Goal: Navigation & Orientation: Find specific page/section

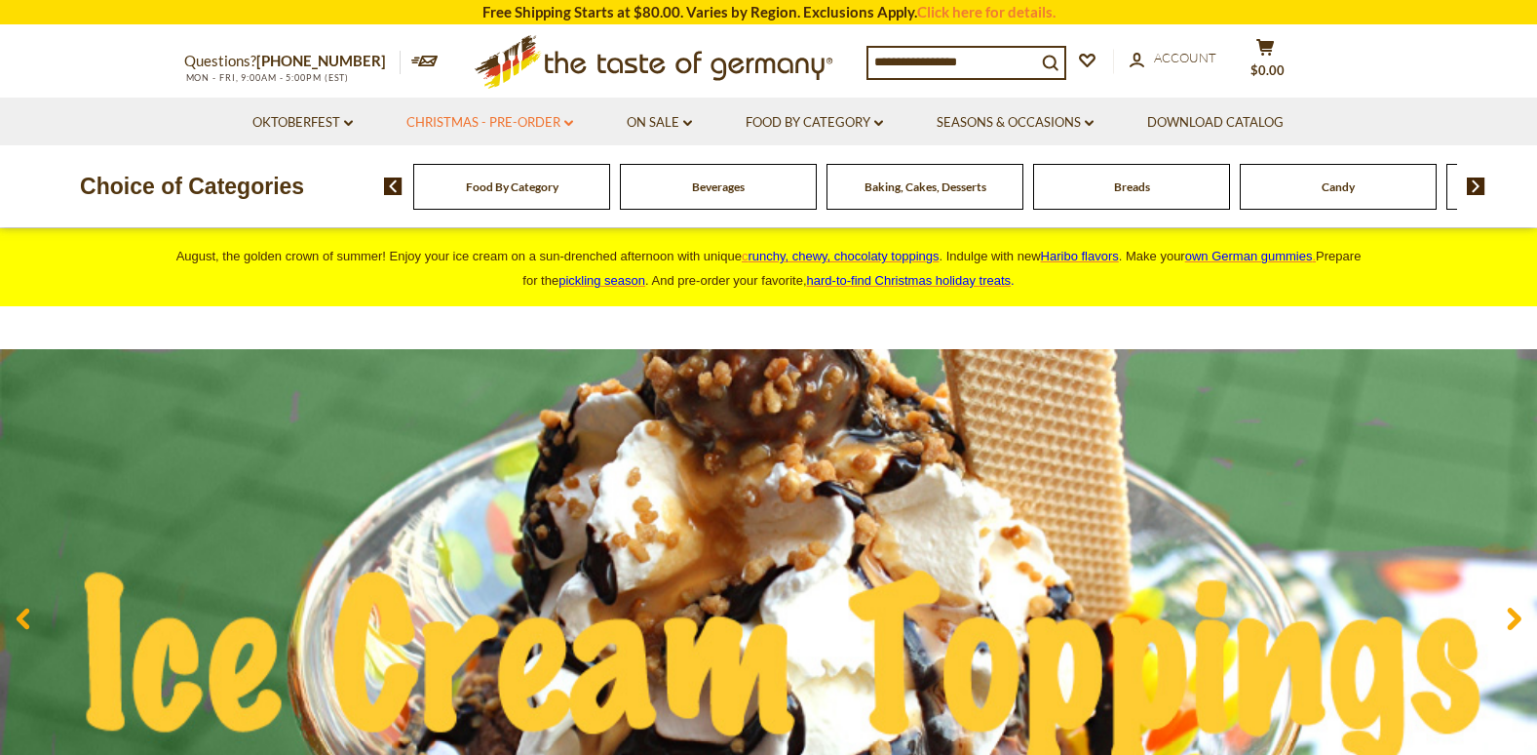
click at [489, 123] on link "Christmas - PRE-ORDER dropdown_arrow" at bounding box center [490, 122] width 167 height 21
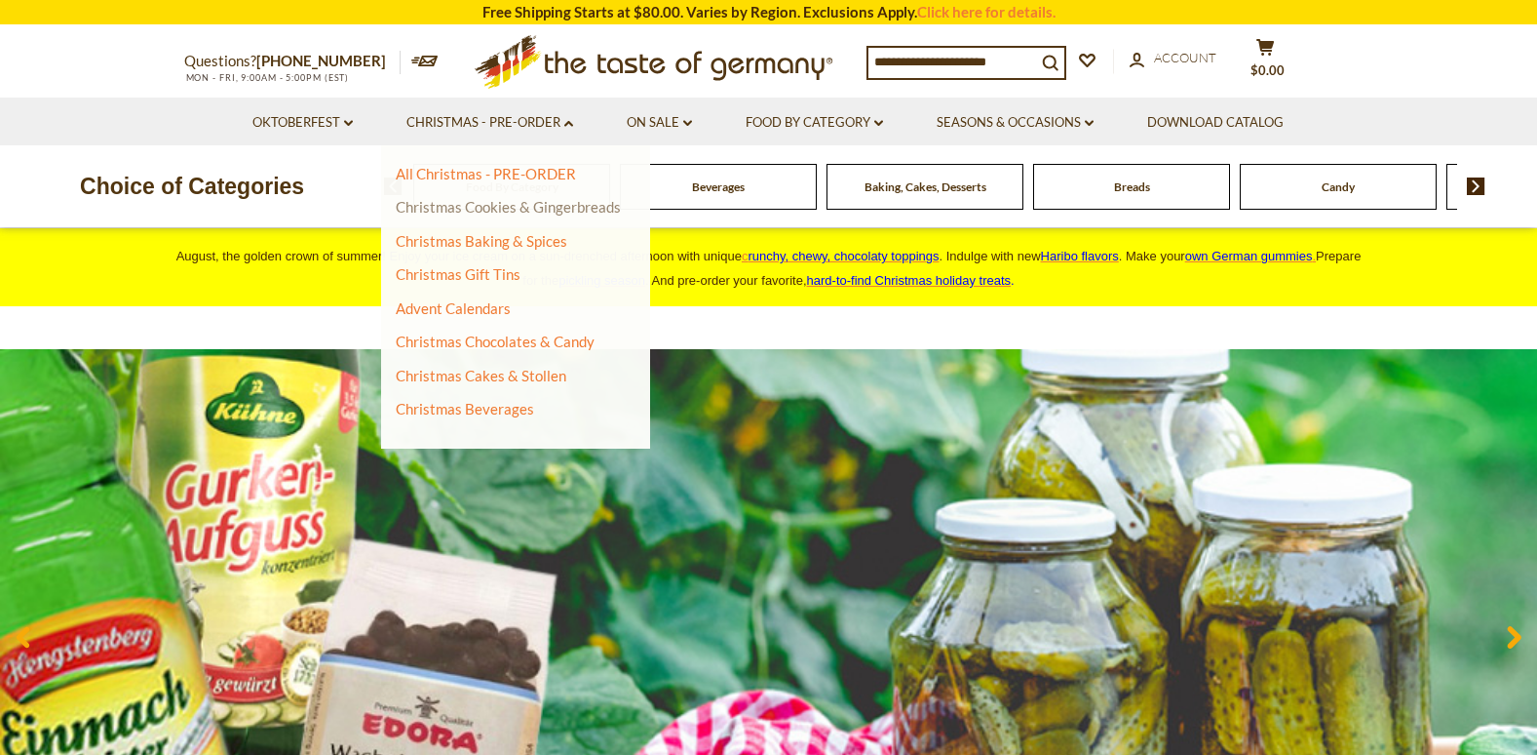
click at [576, 207] on link "Christmas Cookies & Gingerbreads" at bounding box center [508, 207] width 225 height 18
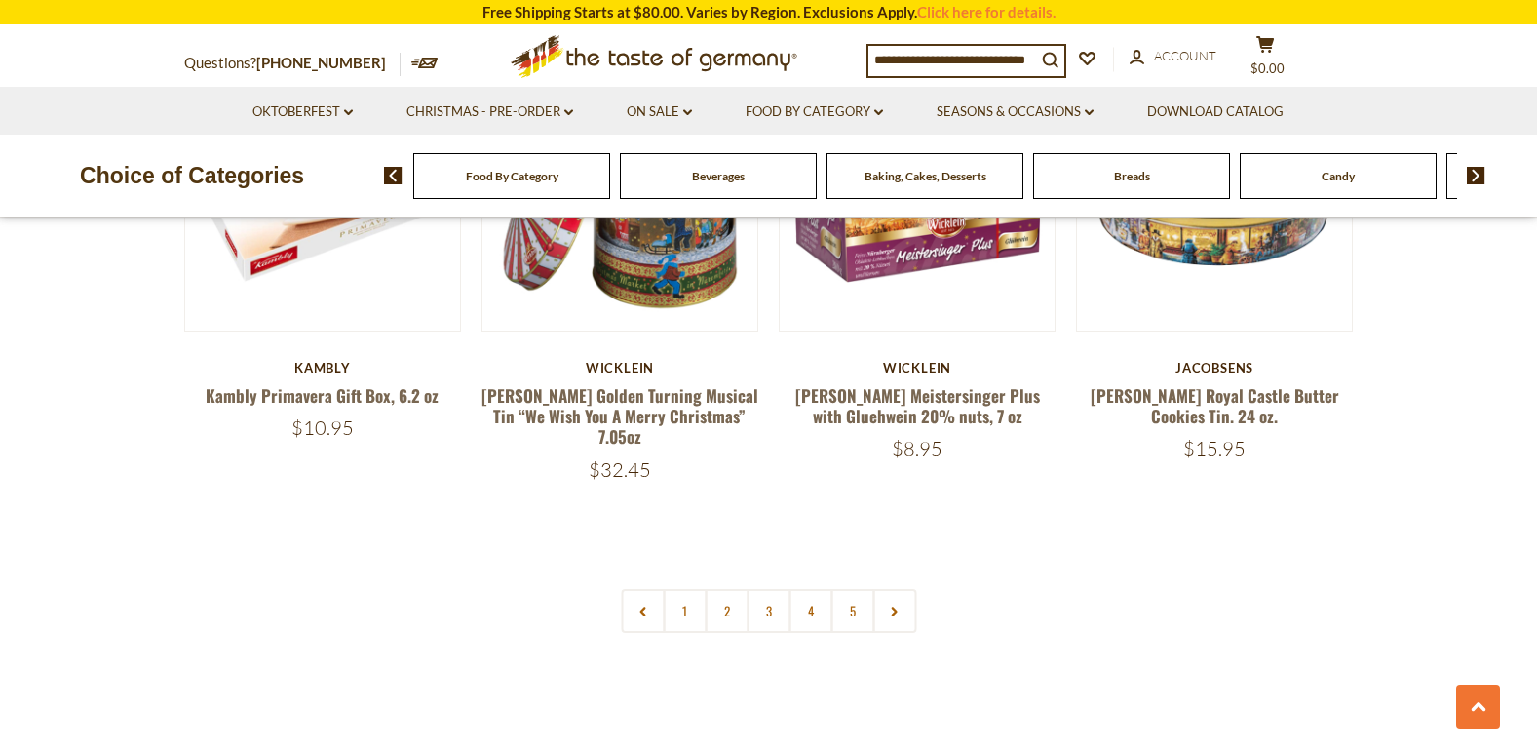
scroll to position [4614, 0]
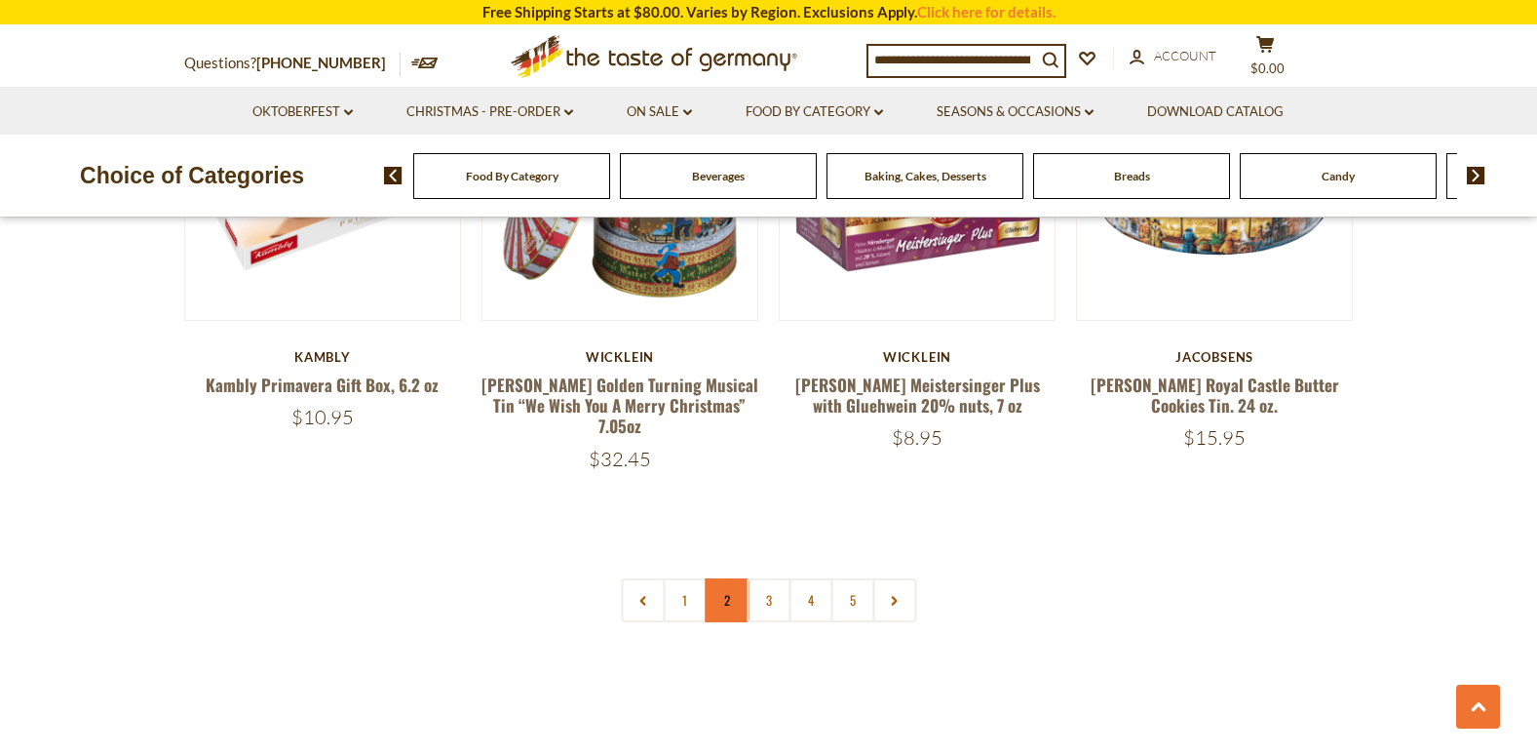
click at [725, 578] on link "2" at bounding box center [727, 600] width 44 height 44
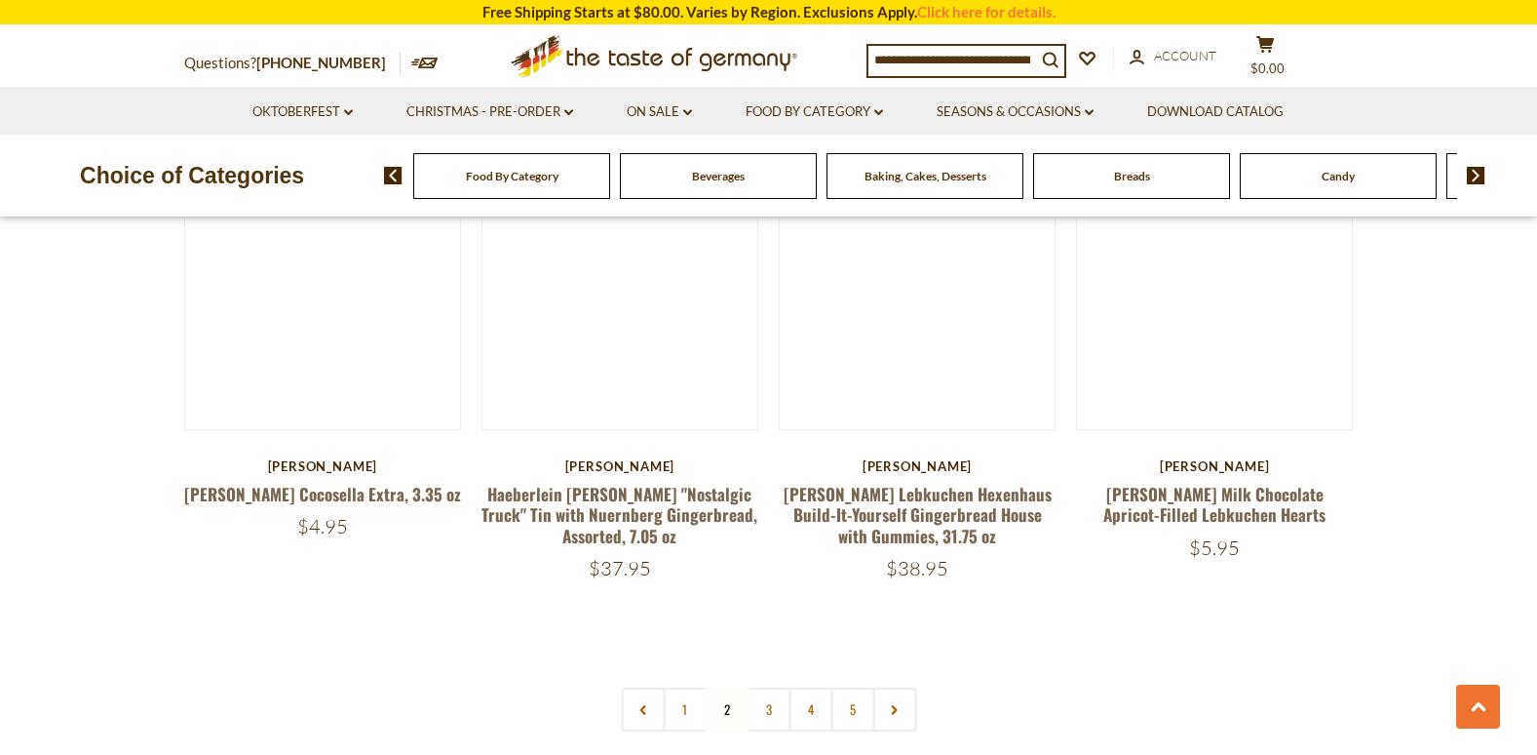
scroll to position [4574, 0]
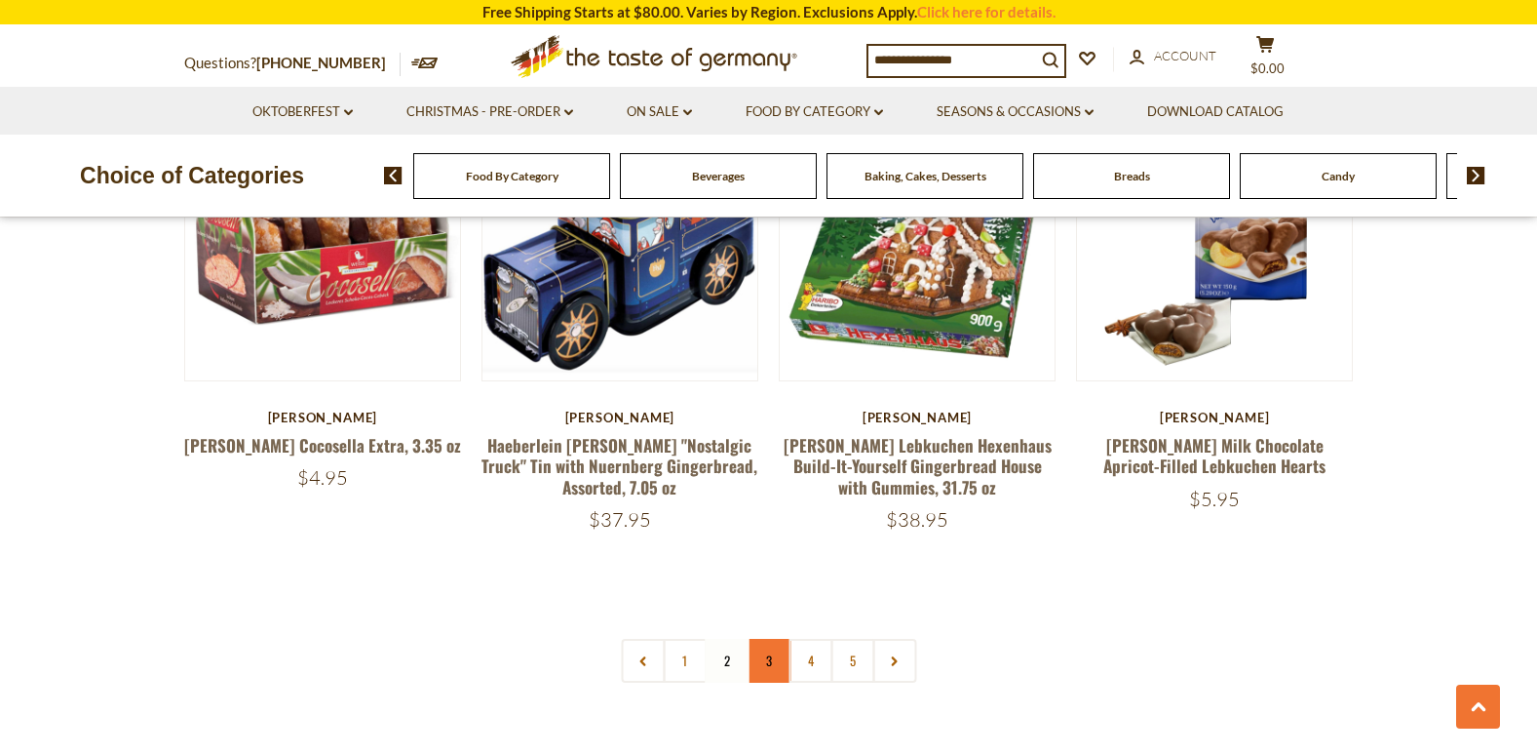
click at [762, 639] on link "3" at bounding box center [769, 661] width 44 height 44
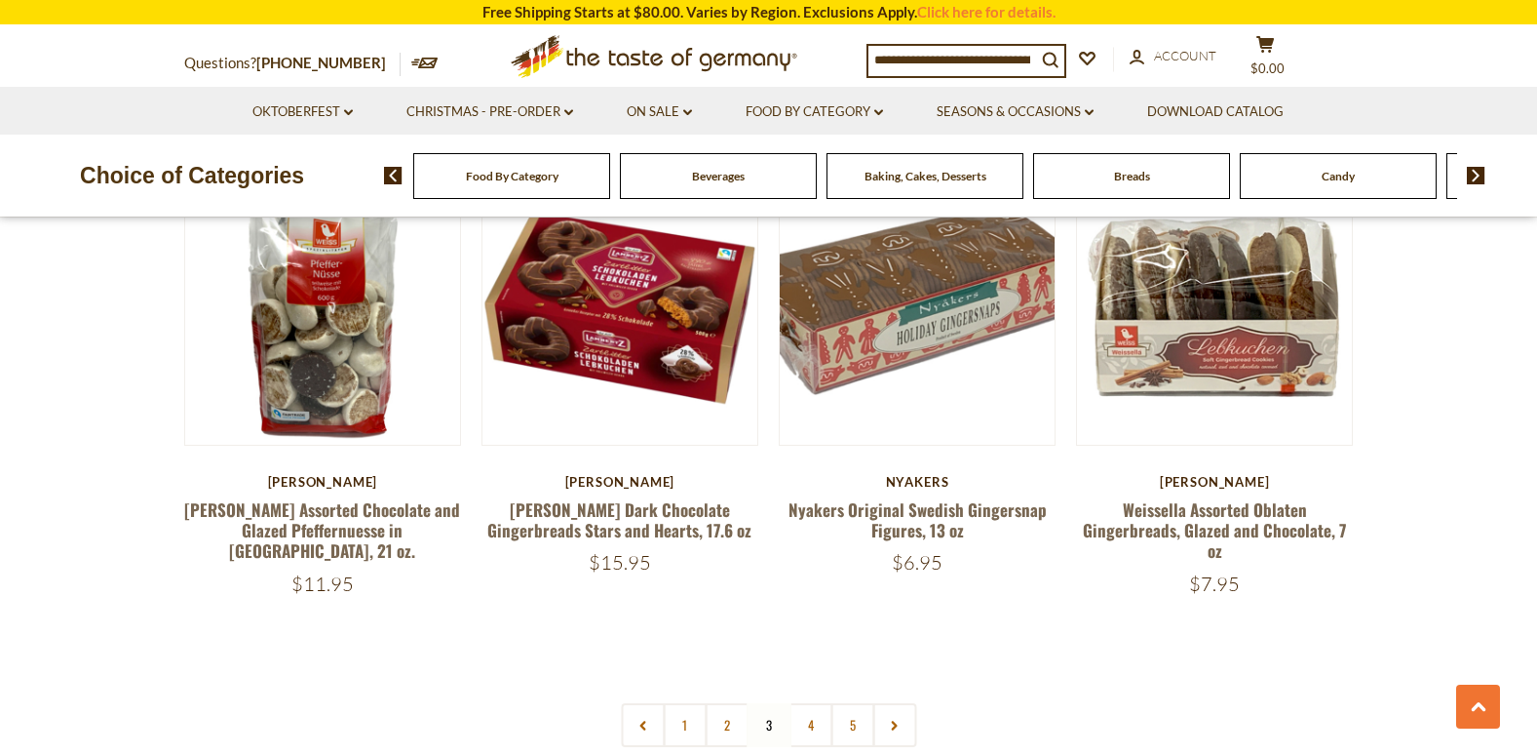
scroll to position [4508, 0]
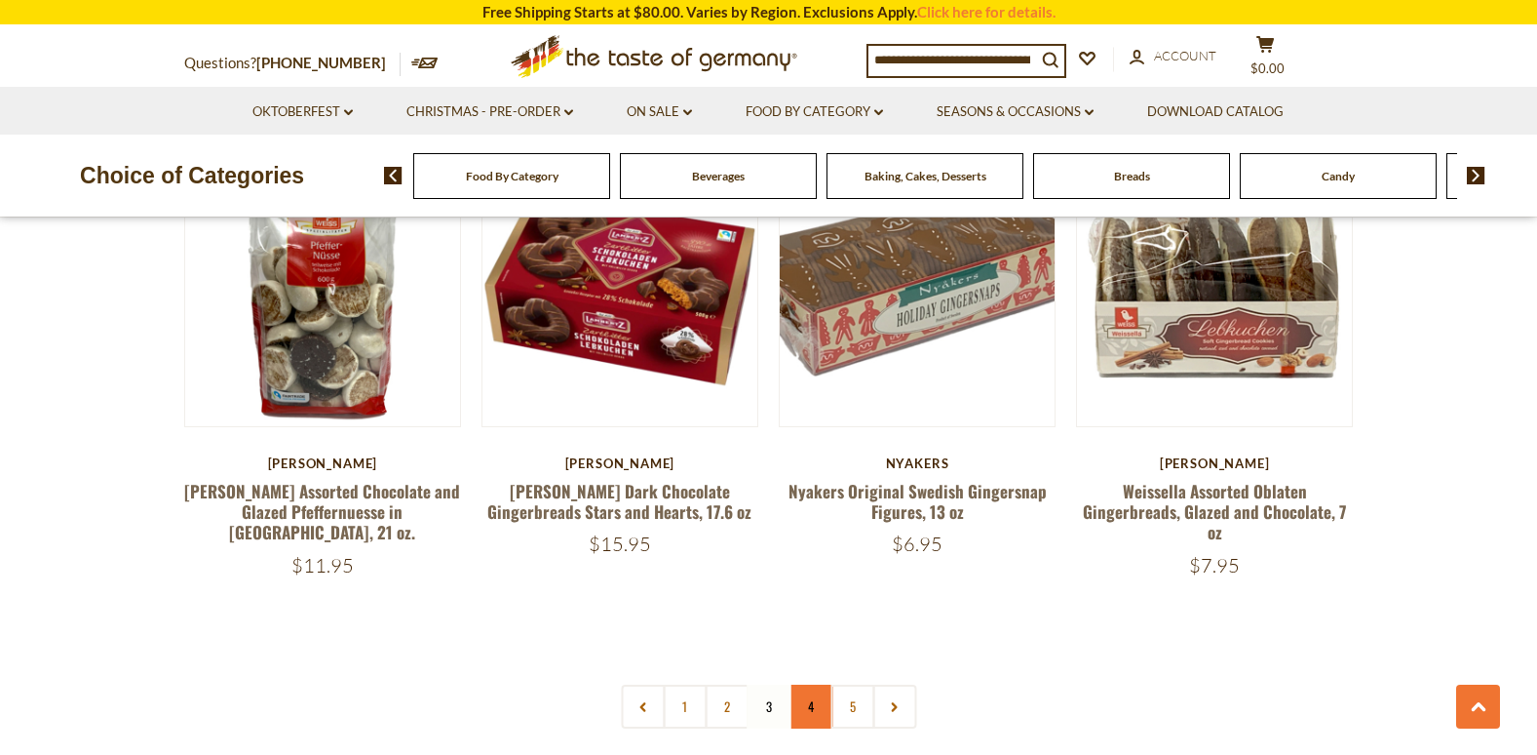
click at [811, 688] on link "4" at bounding box center [811, 706] width 44 height 44
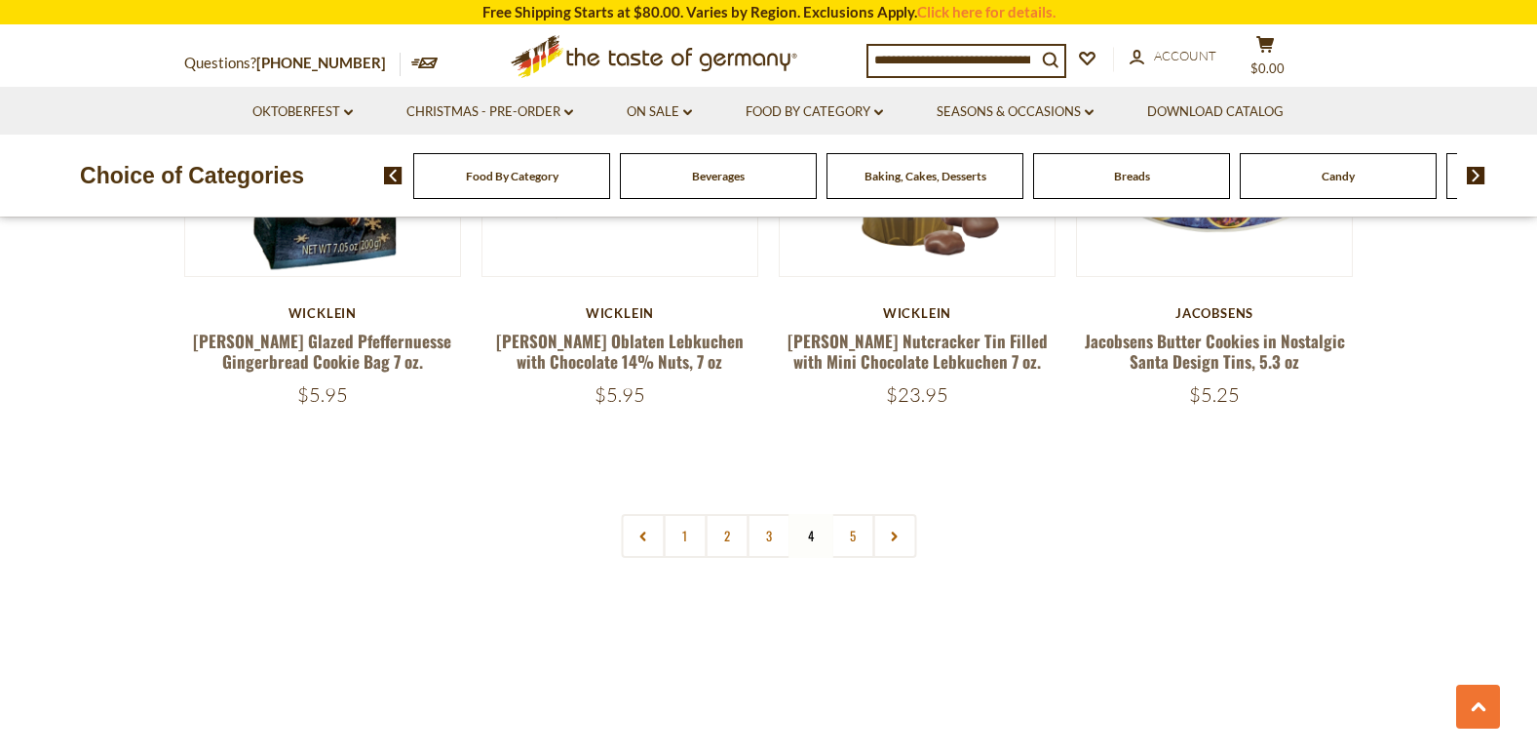
scroll to position [4704, 0]
click at [854, 513] on link "5" at bounding box center [853, 535] width 44 height 44
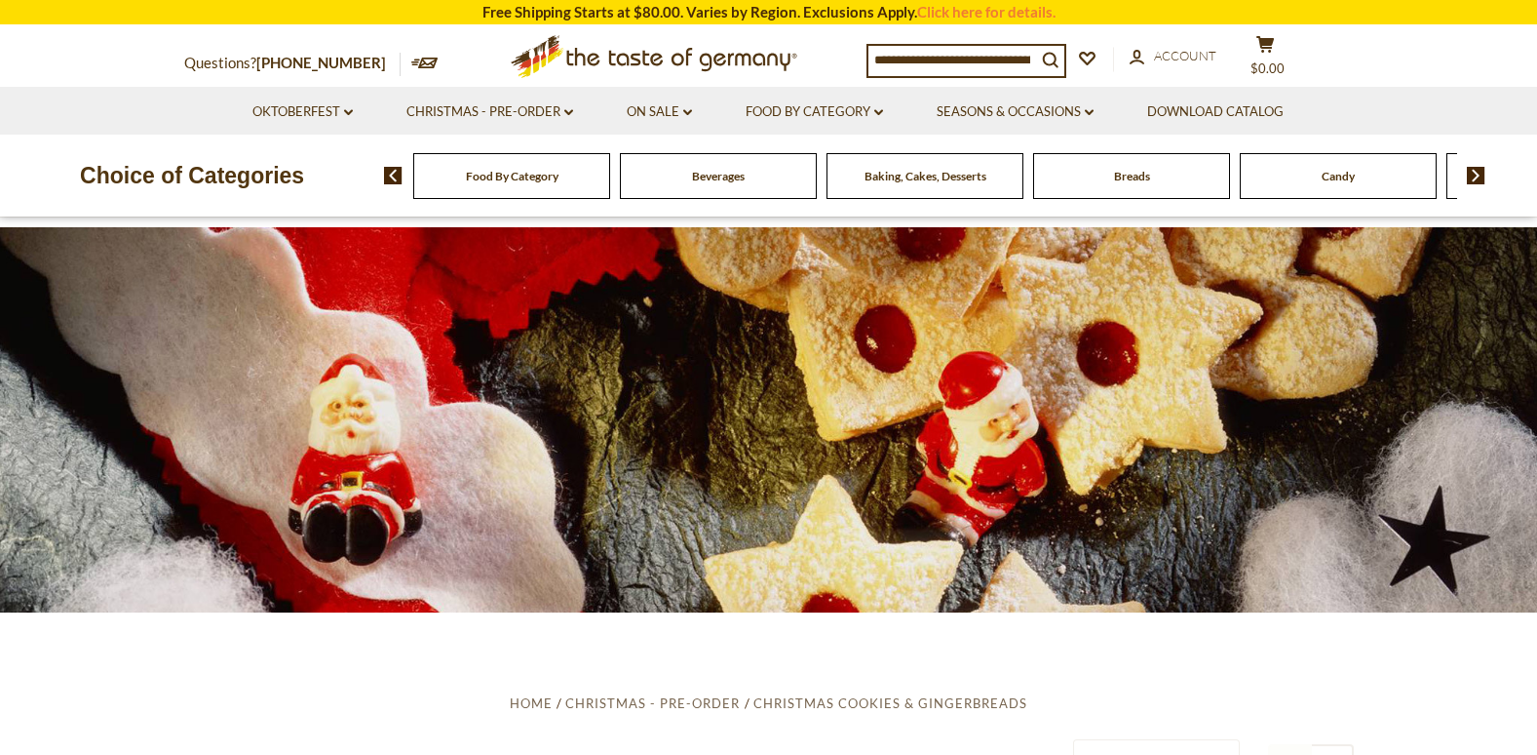
scroll to position [0, 0]
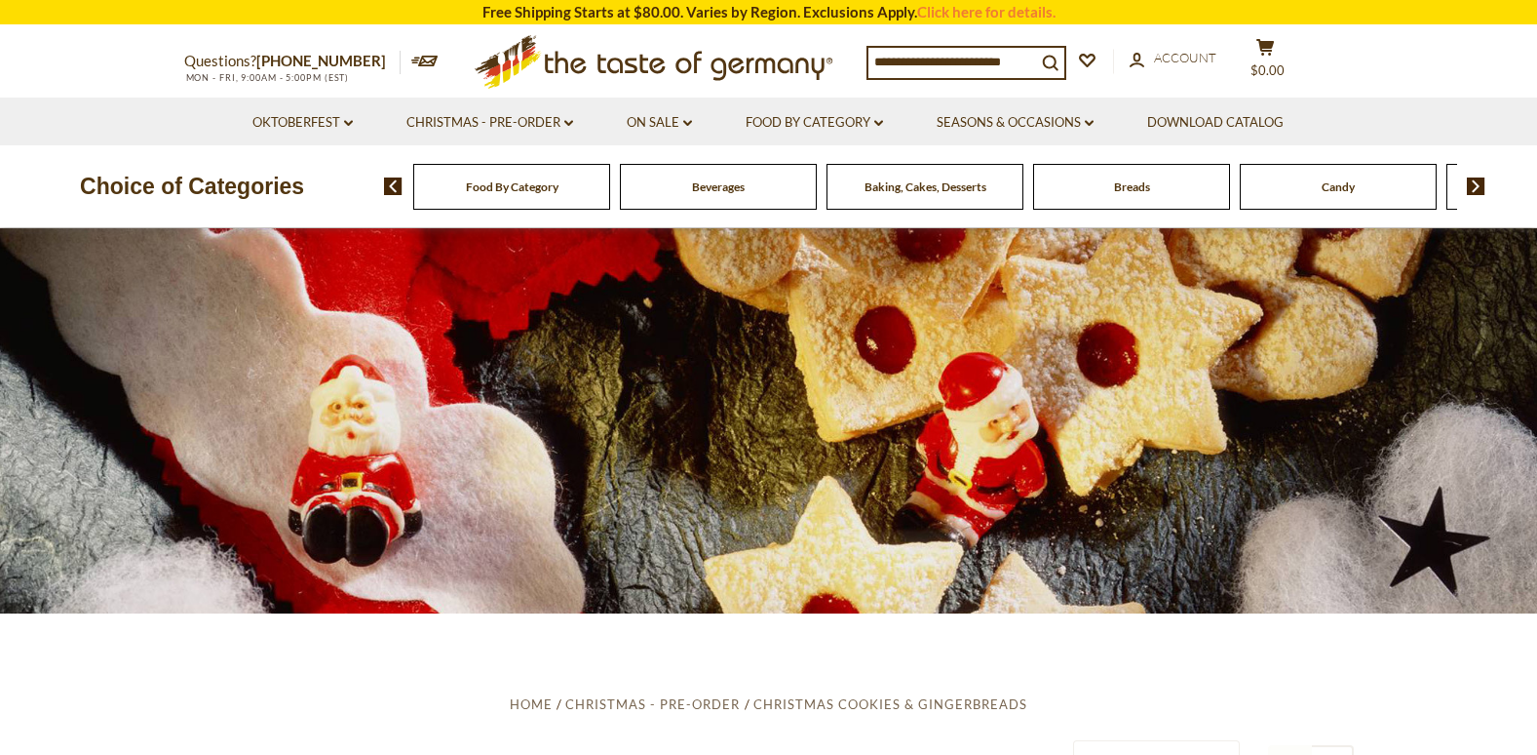
click at [610, 207] on div "Breads" at bounding box center [511, 187] width 197 height 46
click at [610, 199] on div "Breads" at bounding box center [511, 187] width 197 height 46
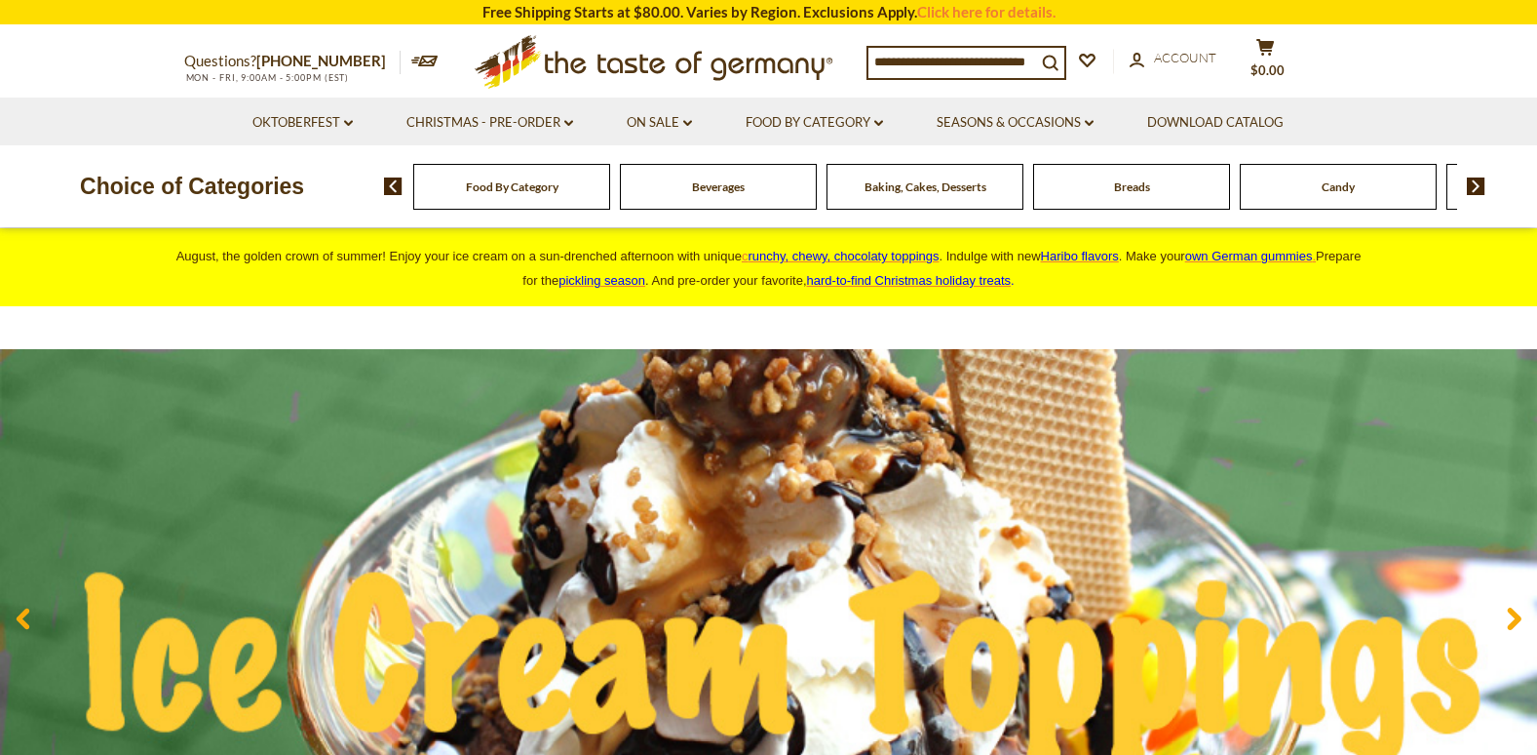
click at [1127, 190] on span "Breads" at bounding box center [1132, 186] width 36 height 15
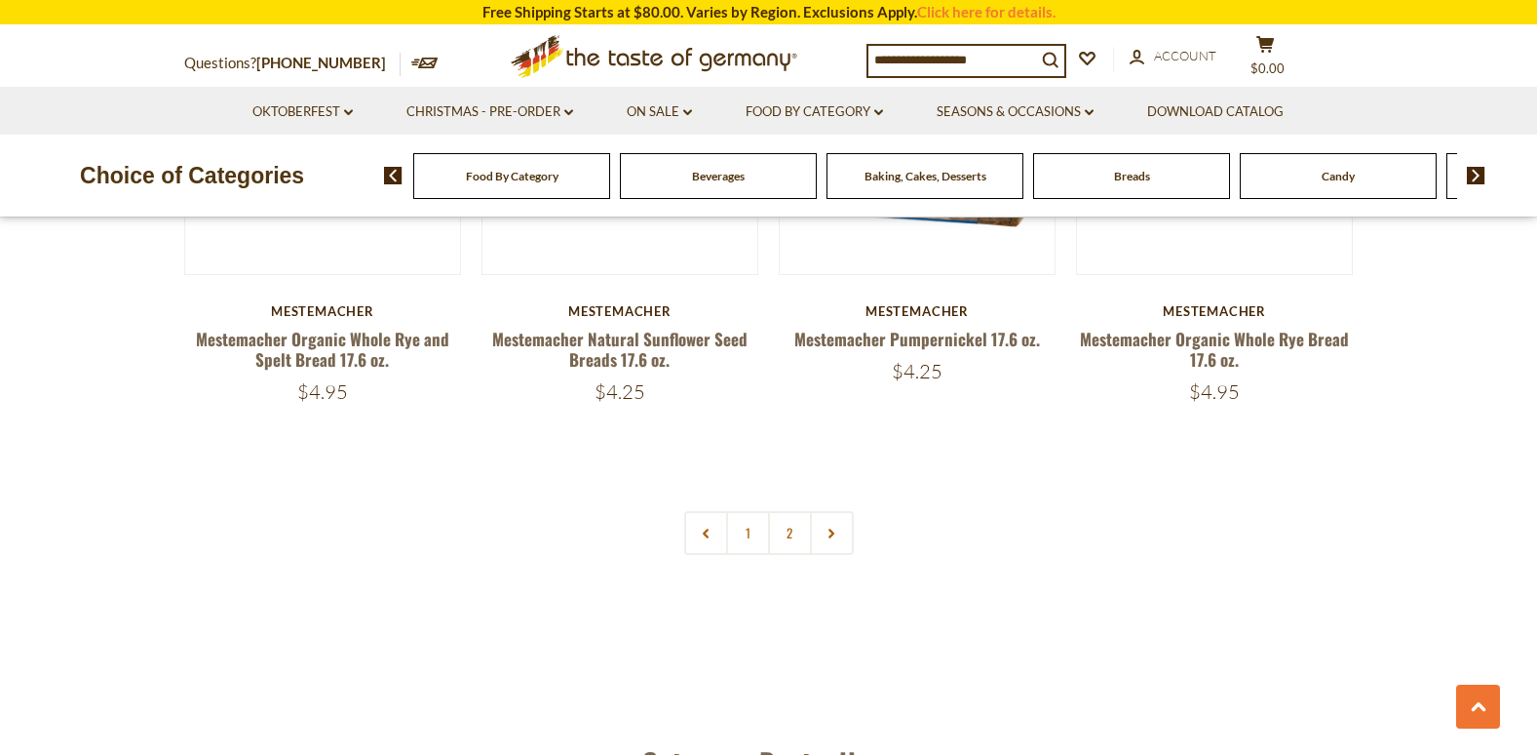
scroll to position [4485, 0]
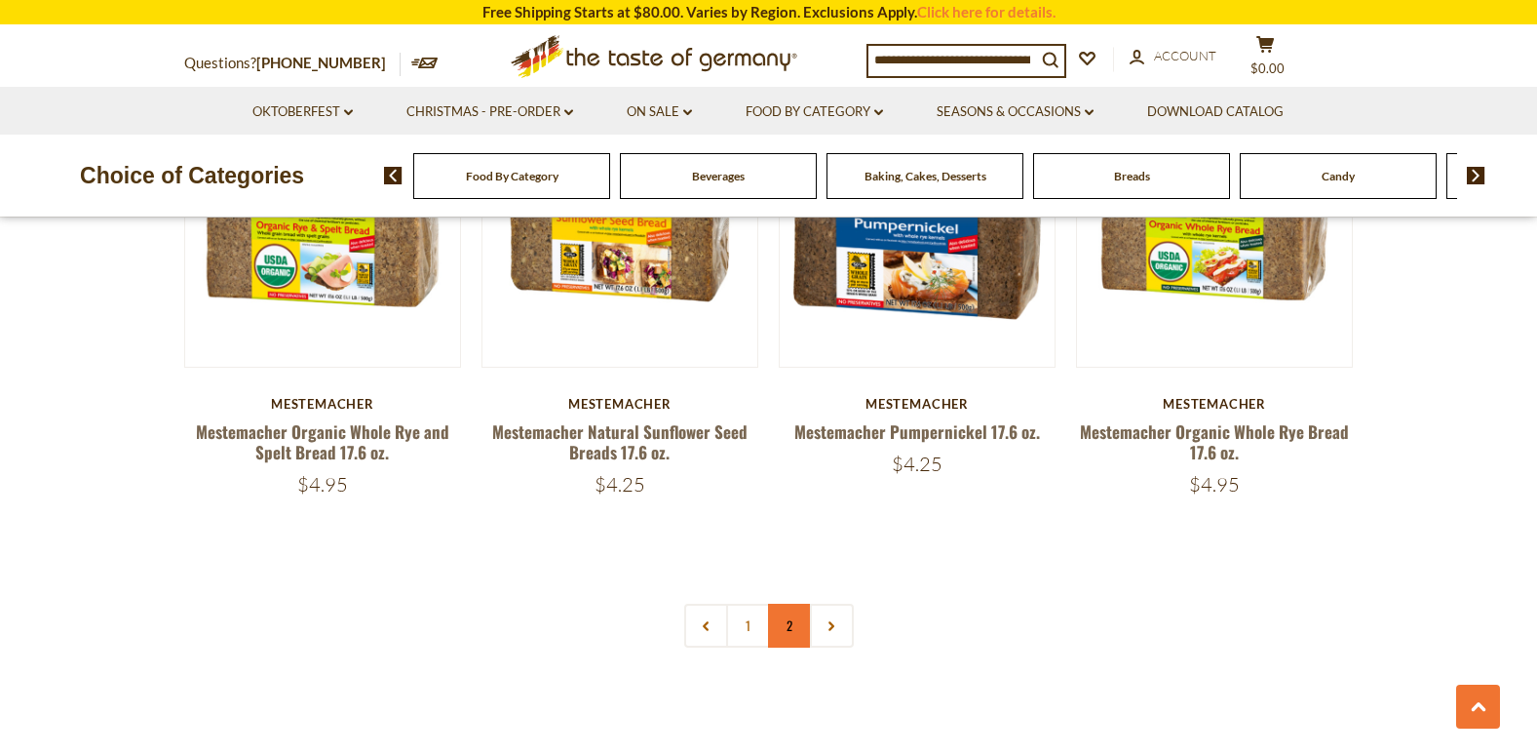
click at [793, 629] on link "2" at bounding box center [790, 625] width 44 height 44
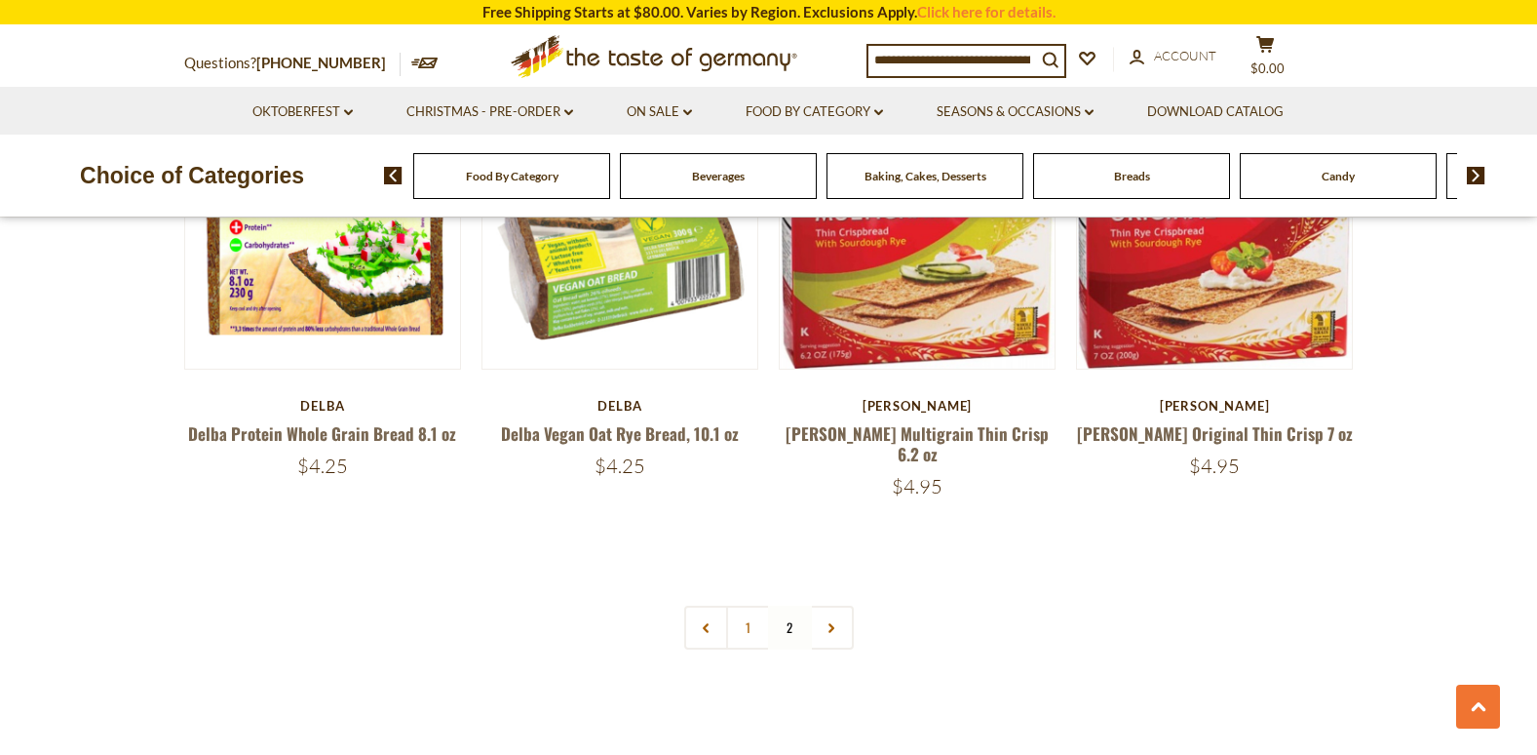
scroll to position [2623, 0]
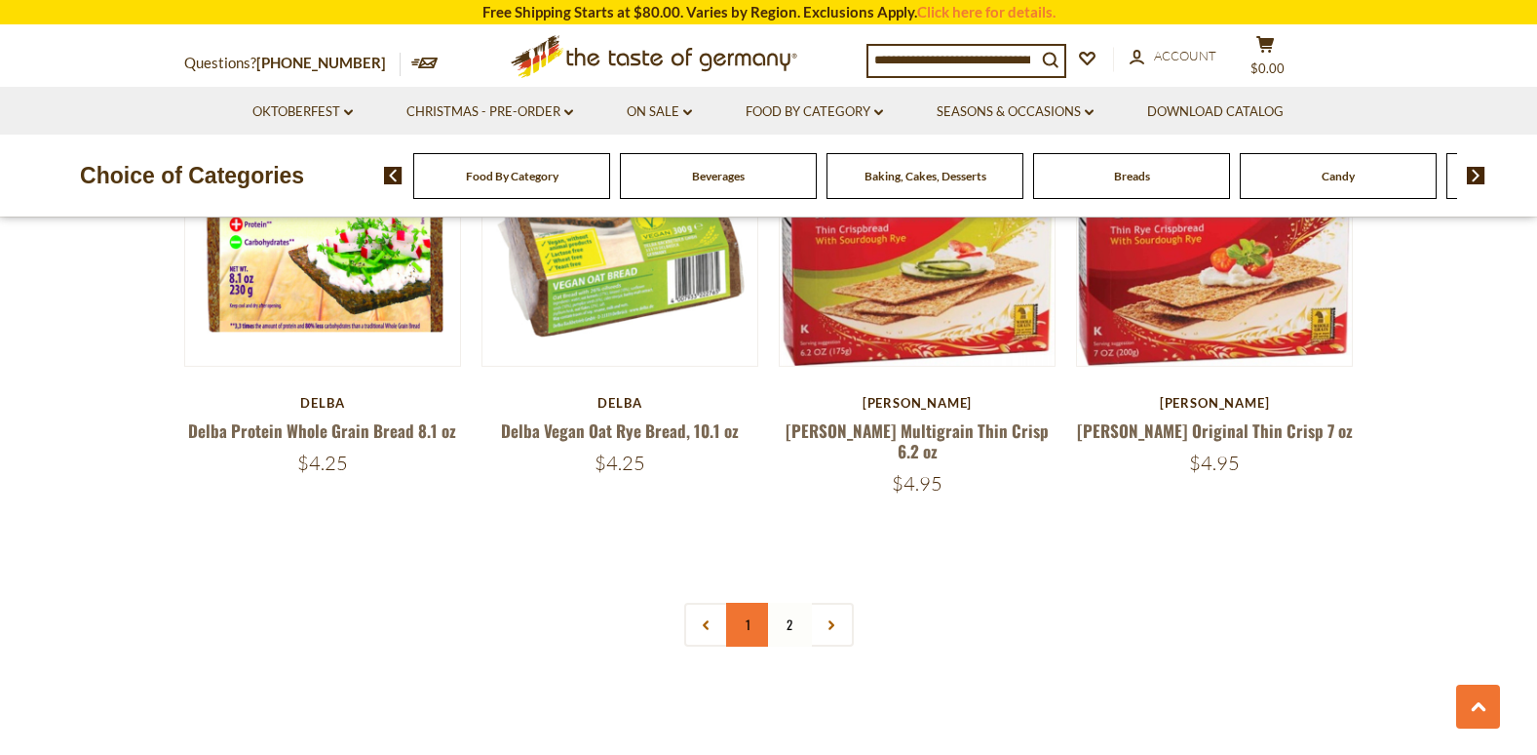
click at [745, 602] on link "1" at bounding box center [748, 624] width 44 height 44
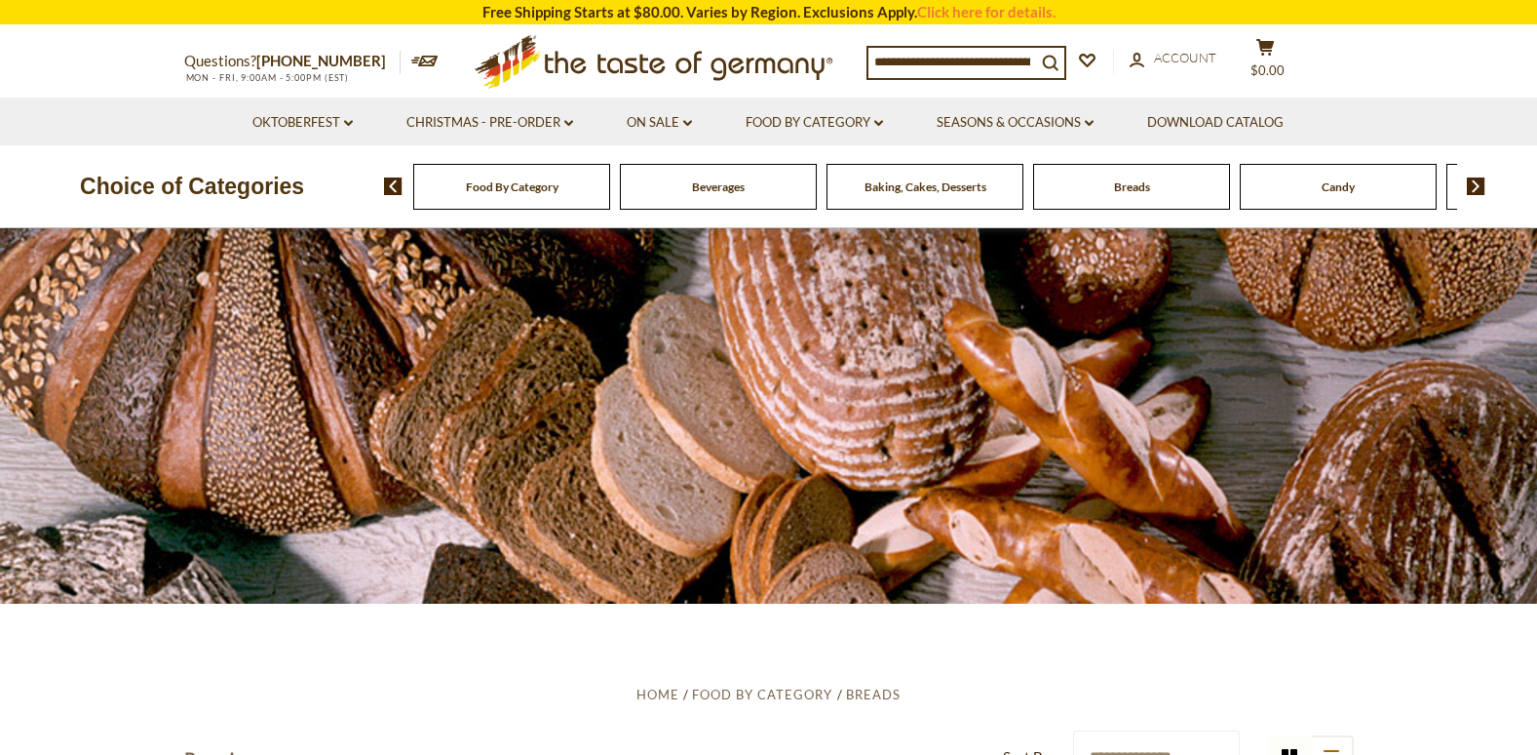
scroll to position [0, 0]
